Goal: Navigation & Orientation: Understand site structure

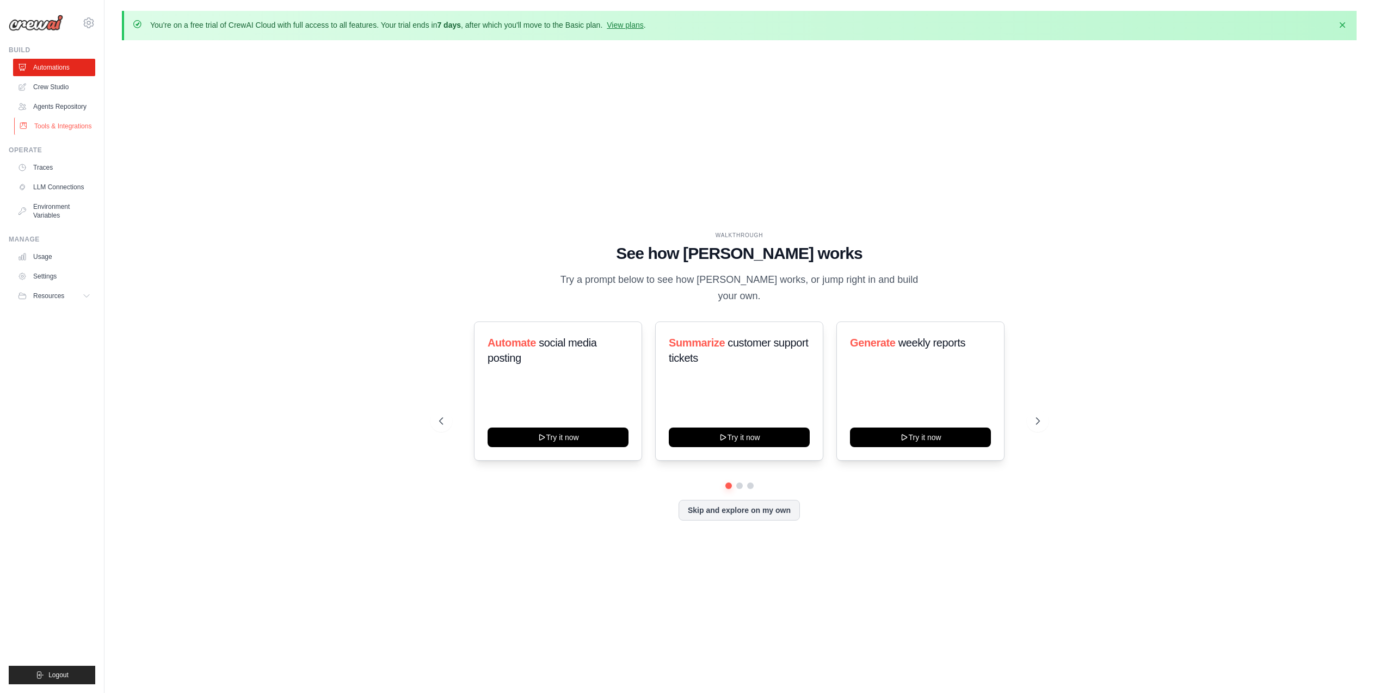
click at [59, 130] on link "Tools & Integrations" at bounding box center [55, 126] width 82 height 17
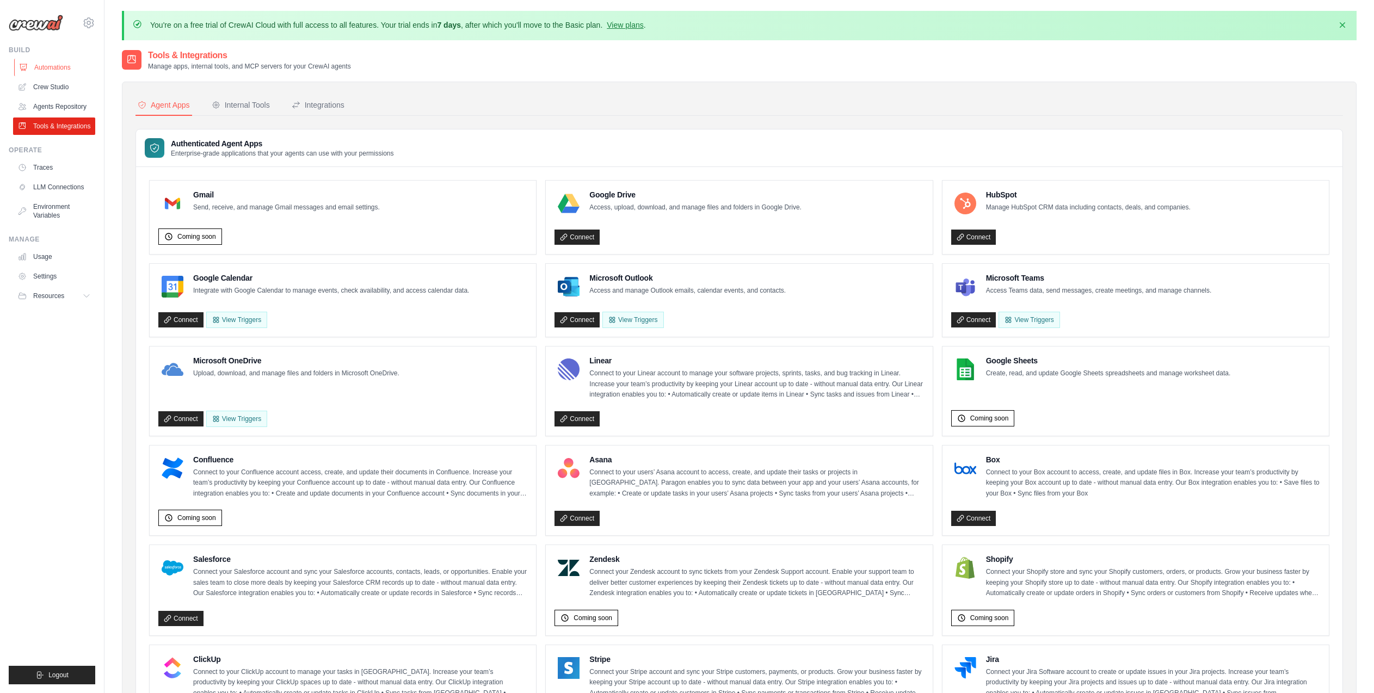
click at [51, 63] on link "Automations" at bounding box center [55, 67] width 82 height 17
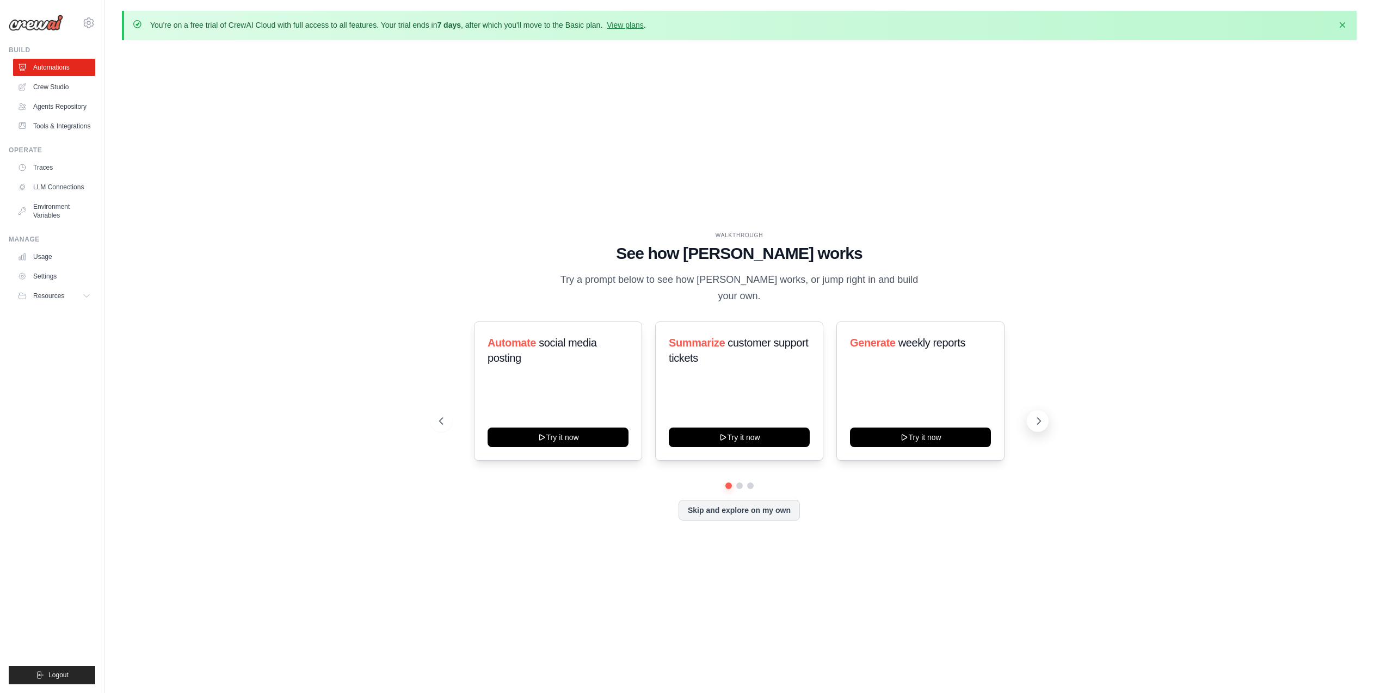
click at [1038, 418] on icon at bounding box center [1038, 421] width 3 height 7
click at [53, 121] on link "Tools & Integrations" at bounding box center [55, 126] width 82 height 17
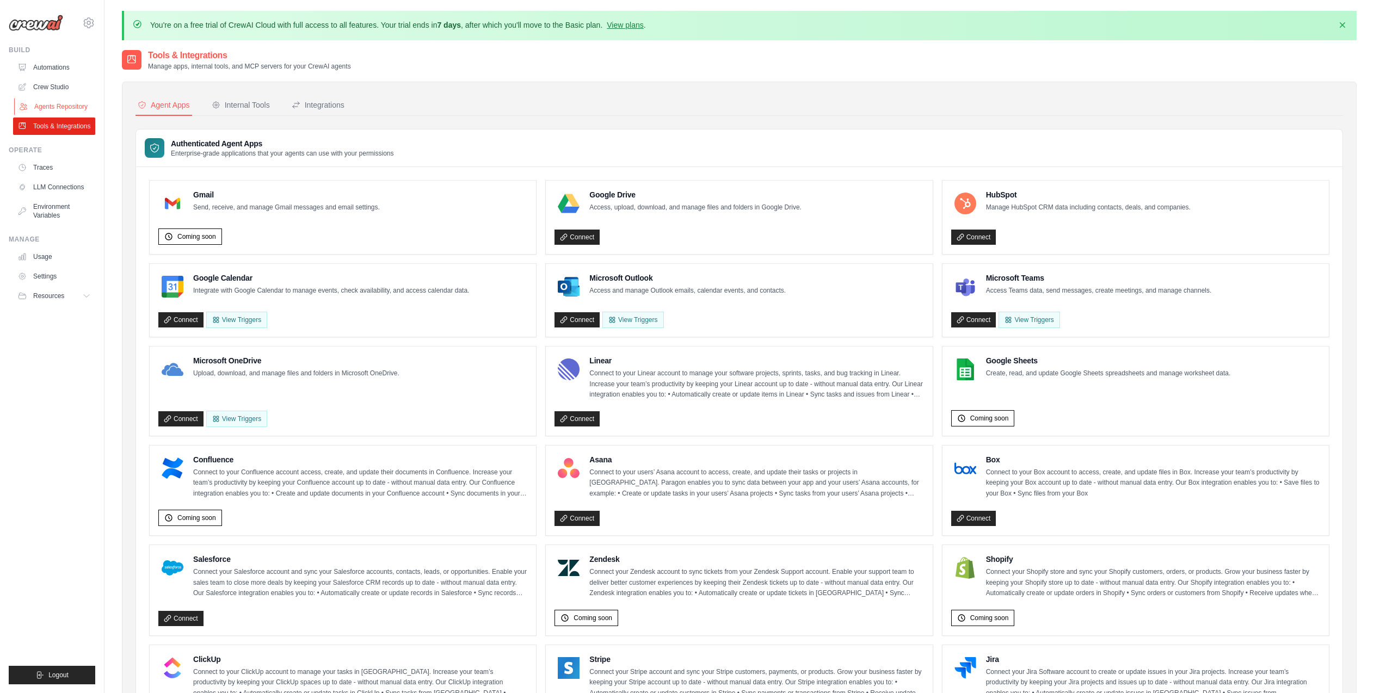
click at [56, 106] on link "Agents Repository" at bounding box center [55, 106] width 82 height 17
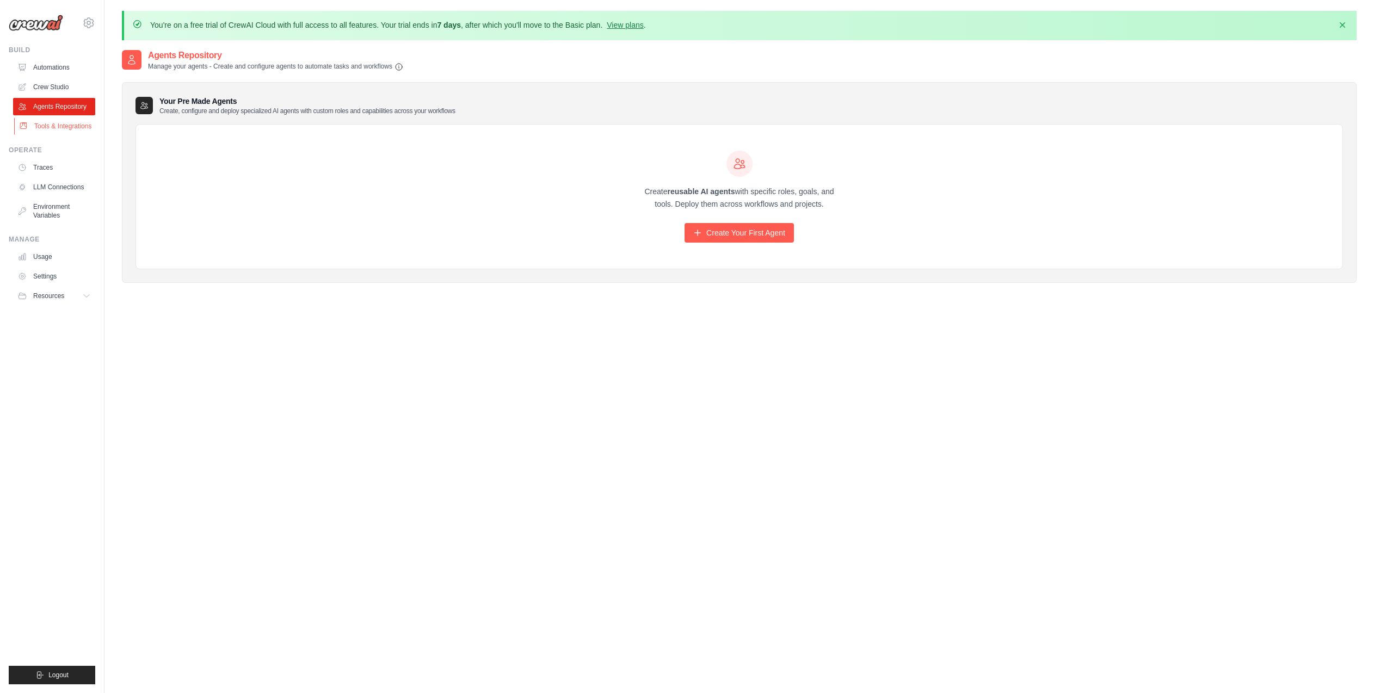
click at [51, 133] on link "Tools & Integrations" at bounding box center [55, 126] width 82 height 17
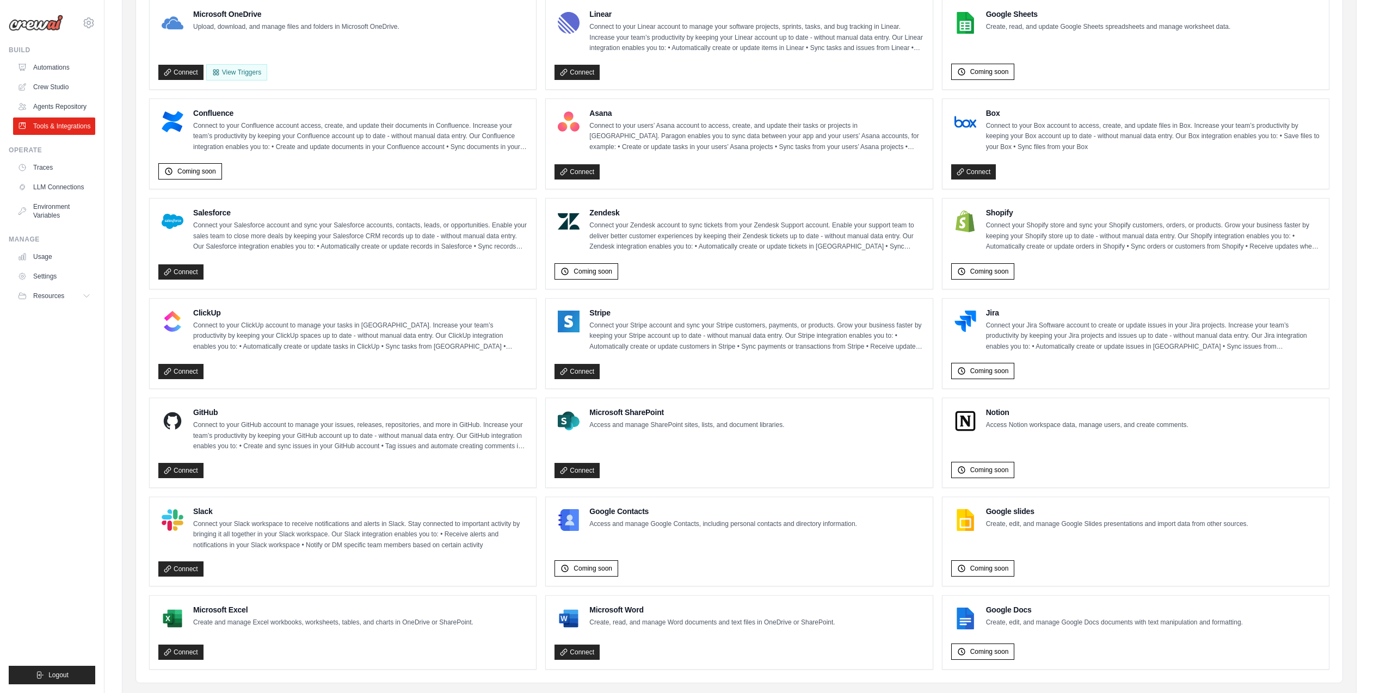
scroll to position [374, 0]
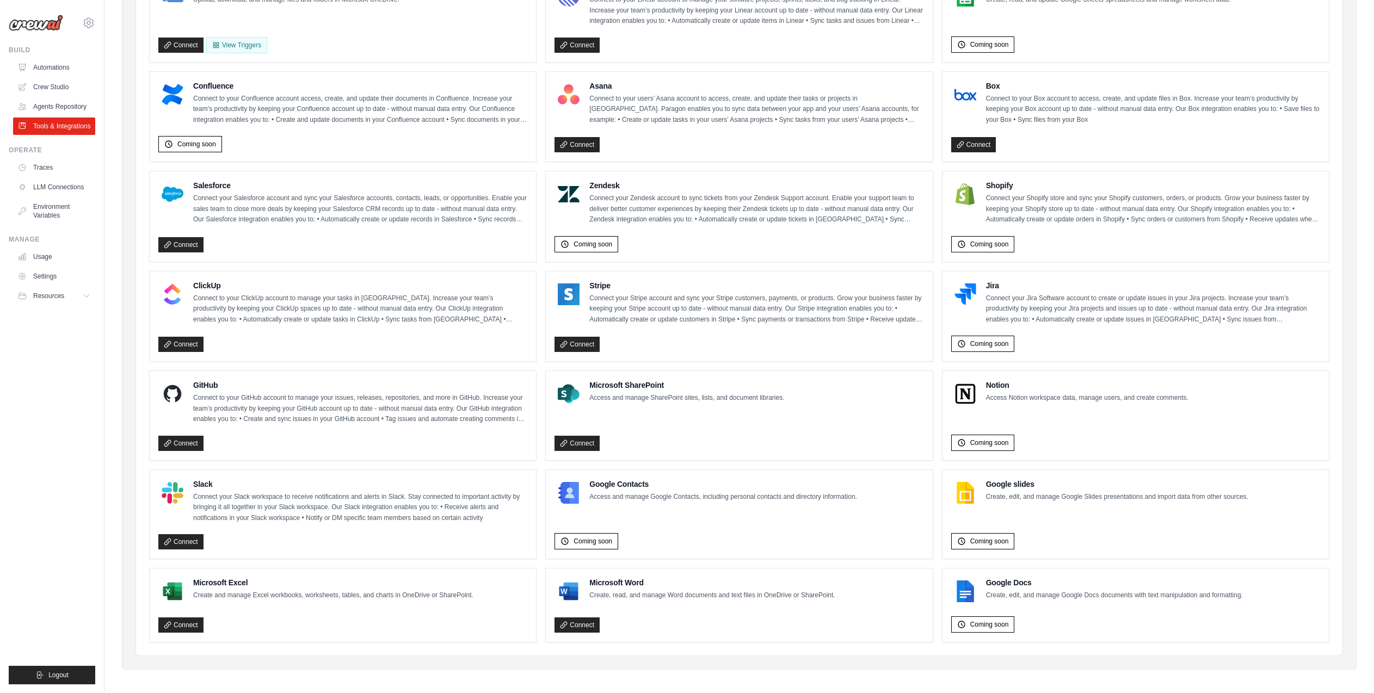
click at [219, 406] on p "Connect to your GitHub account to manage your issues, releases, repositories, a…" at bounding box center [360, 409] width 334 height 32
drag, startPoint x: 383, startPoint y: 416, endPoint x: 473, endPoint y: 416, distance: 89.8
click at [473, 416] on p "Connect to your GitHub account to manage your issues, releases, repositories, a…" at bounding box center [360, 409] width 334 height 32
drag, startPoint x: 473, startPoint y: 416, endPoint x: 488, endPoint y: 416, distance: 14.7
click at [473, 416] on p "Connect to your GitHub account to manage your issues, releases, repositories, a…" at bounding box center [360, 409] width 334 height 32
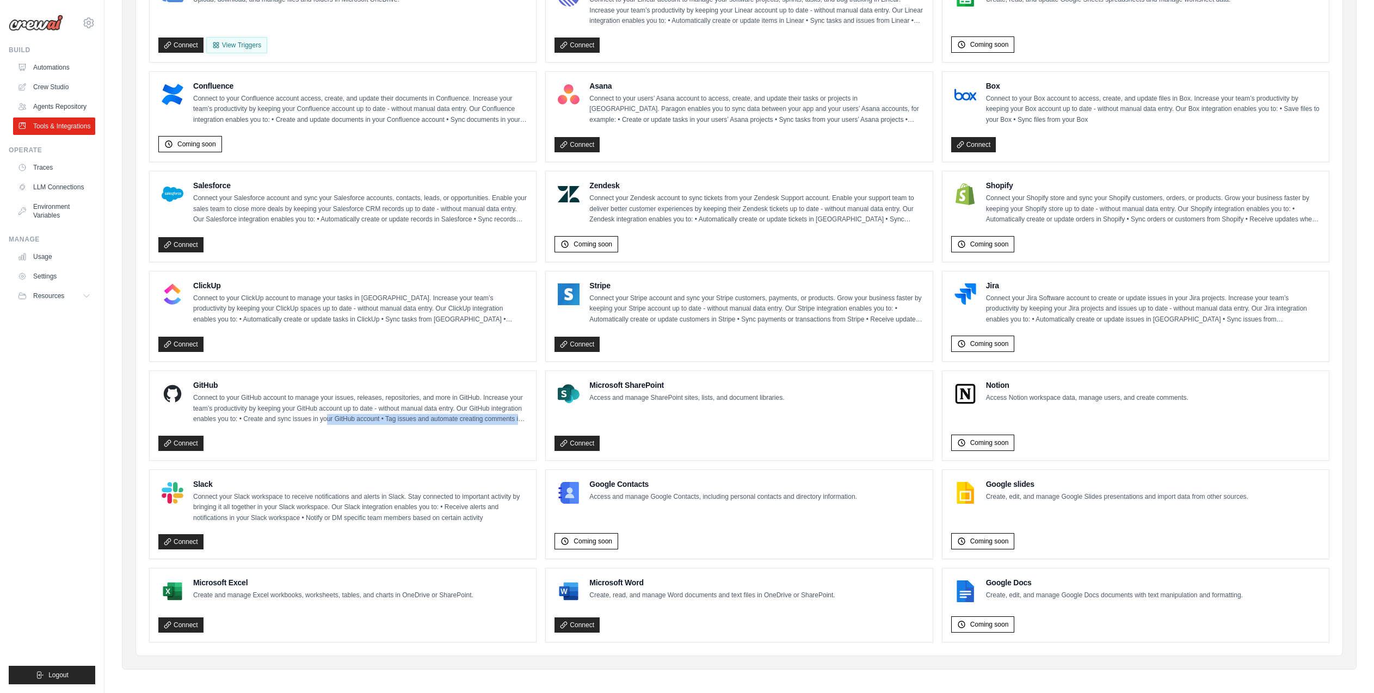
drag, startPoint x: 525, startPoint y: 416, endPoint x: 329, endPoint y: 413, distance: 196.0
click at [329, 413] on p "Connect to your GitHub account to manage your issues, releases, repositories, a…" at bounding box center [360, 409] width 334 height 32
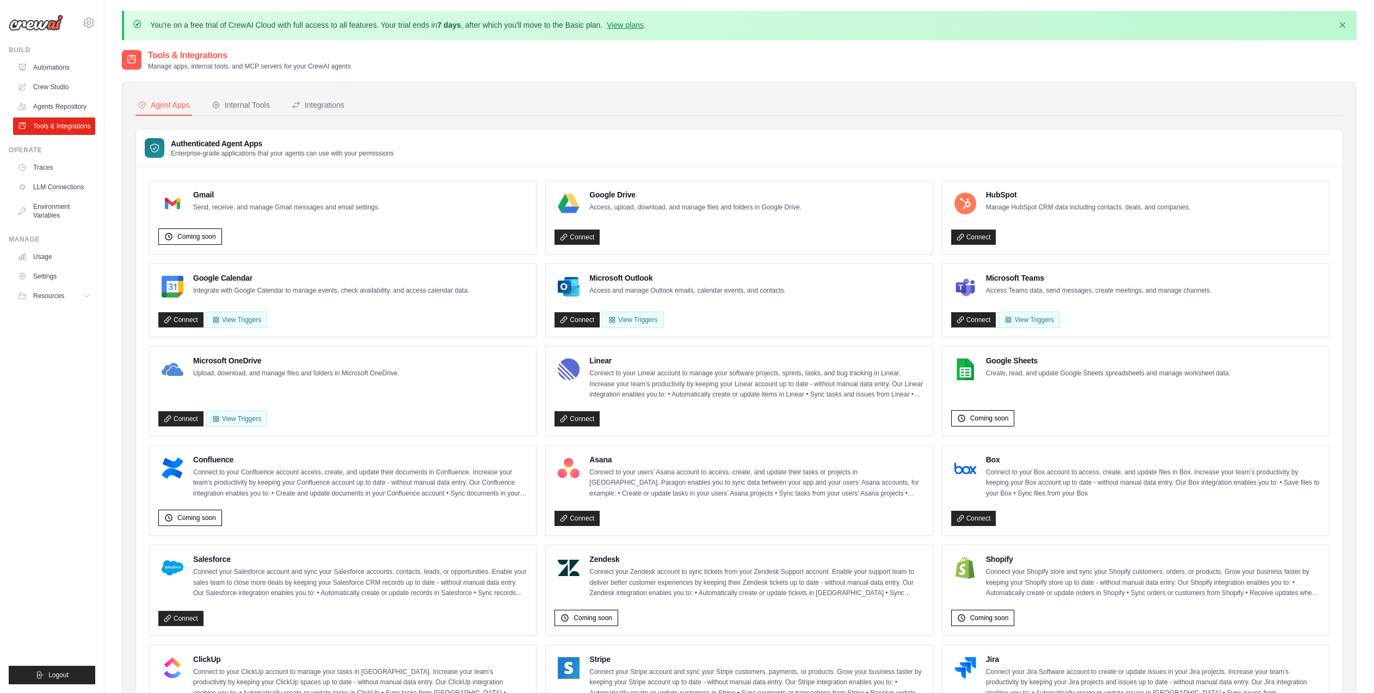
click at [36, 22] on img at bounding box center [36, 23] width 54 height 16
click at [1341, 26] on icon "button" at bounding box center [1342, 24] width 5 height 5
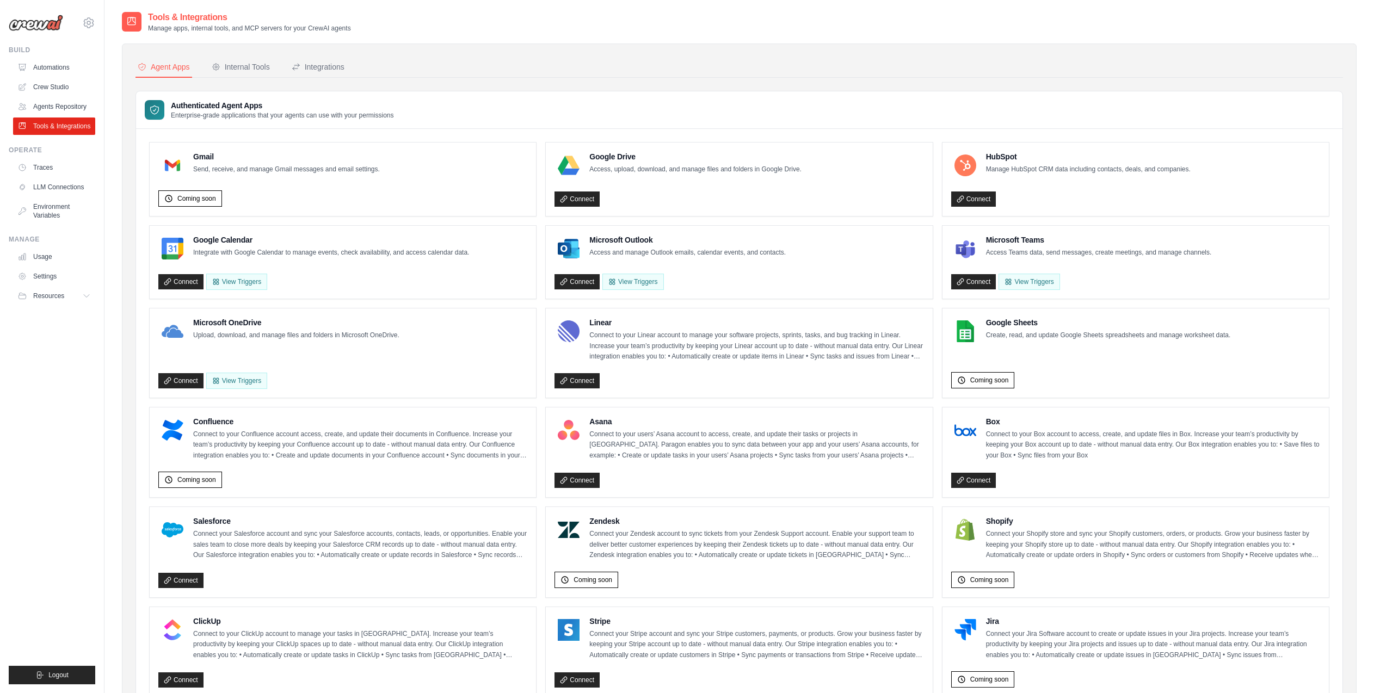
click at [45, 23] on img at bounding box center [36, 23] width 54 height 16
click at [87, 21] on icon at bounding box center [88, 22] width 3 height 3
click at [44, 64] on link "Automations" at bounding box center [55, 67] width 82 height 17
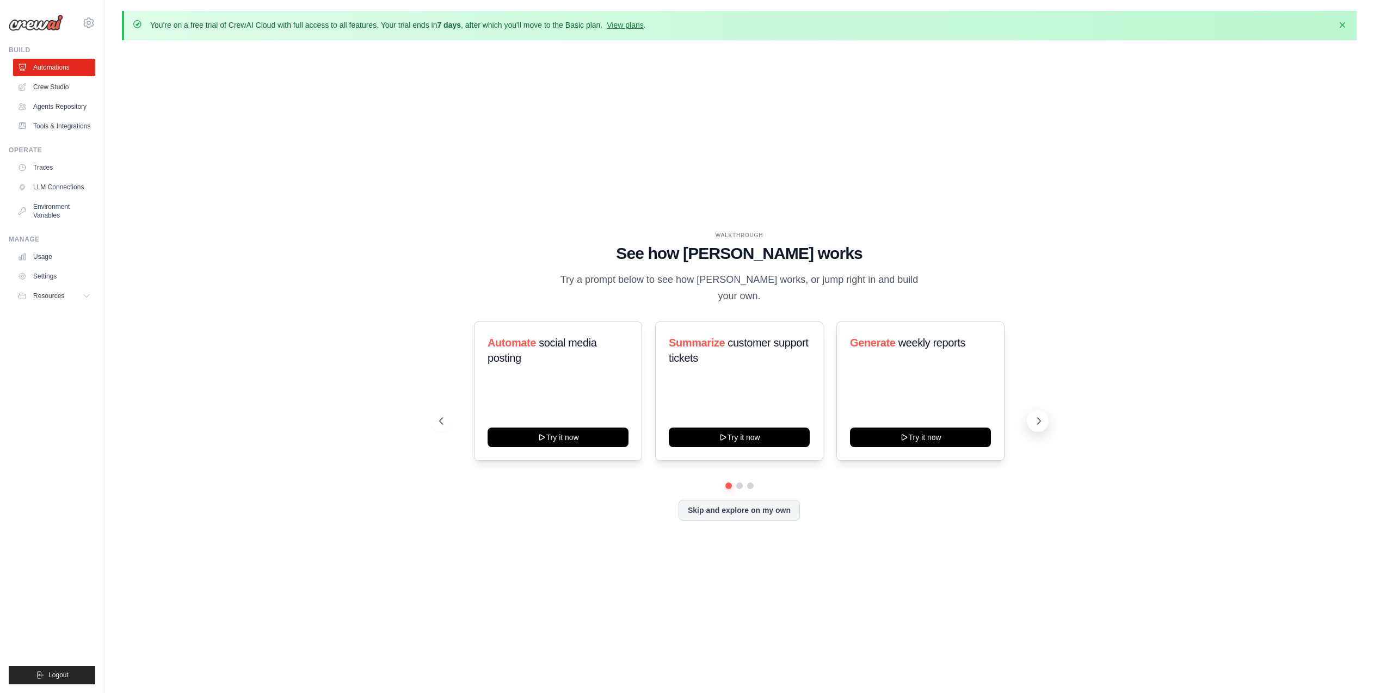
click at [1040, 418] on icon at bounding box center [1038, 421] width 3 height 7
click at [755, 503] on button "Skip and explore on my own" at bounding box center [739, 509] width 121 height 21
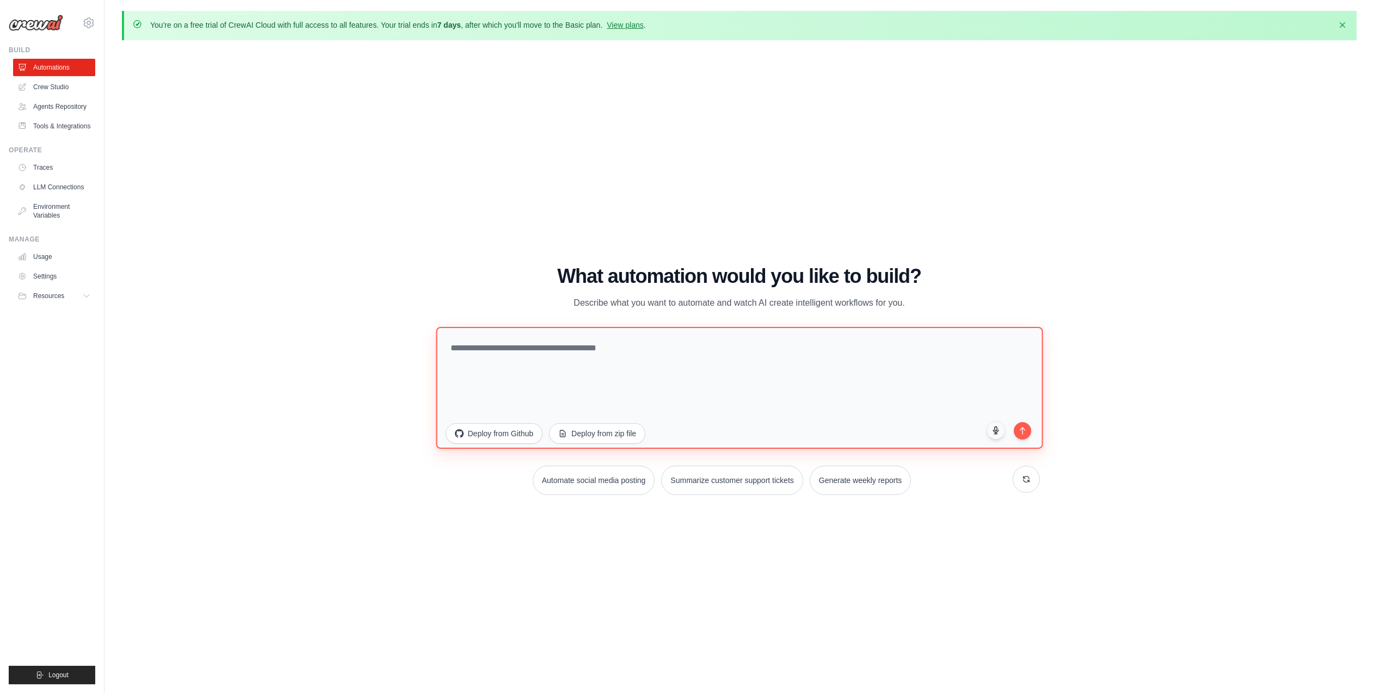
click at [702, 386] on textarea at bounding box center [739, 388] width 607 height 122
click at [663, 368] on textarea at bounding box center [739, 388] width 607 height 122
